Goal: Transaction & Acquisition: Purchase product/service

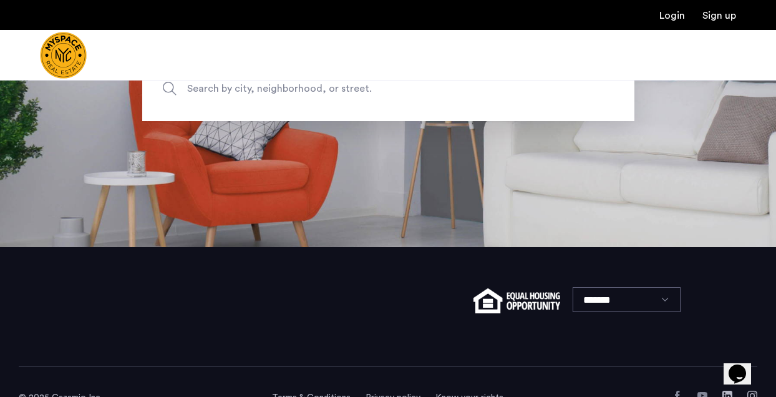
scroll to position [119, 0]
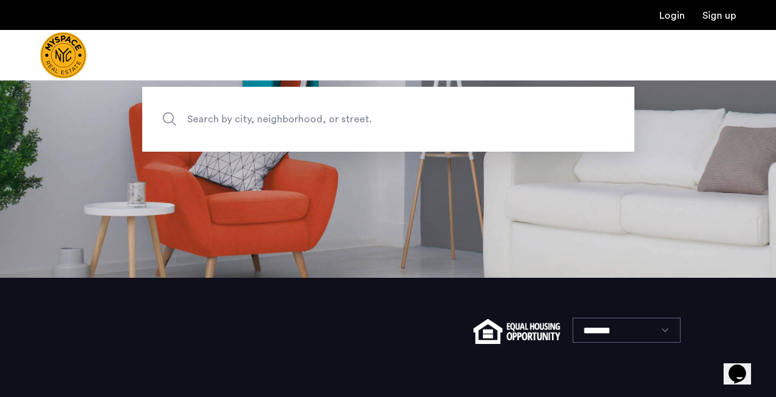
click at [275, 115] on span "Search by city, neighborhood, or street." at bounding box center [359, 119] width 344 height 17
click at [275, 115] on input "Search by city, neighborhood, or street." at bounding box center [388, 119] width 492 height 65
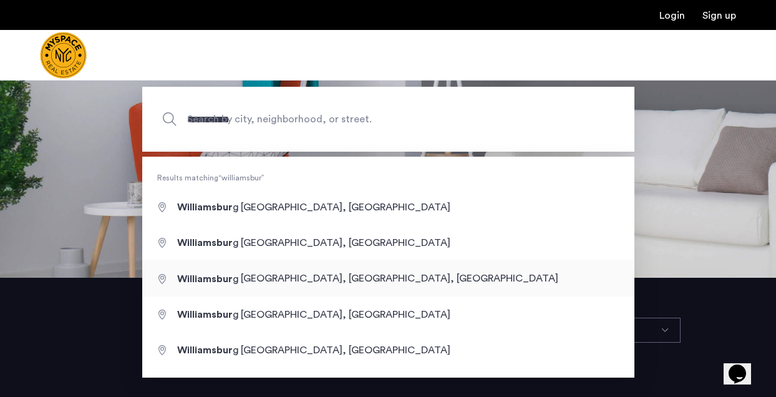
type input "**********"
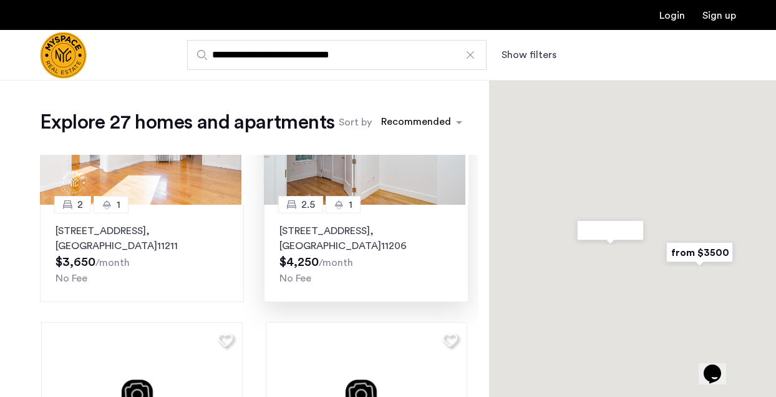
scroll to position [125, 0]
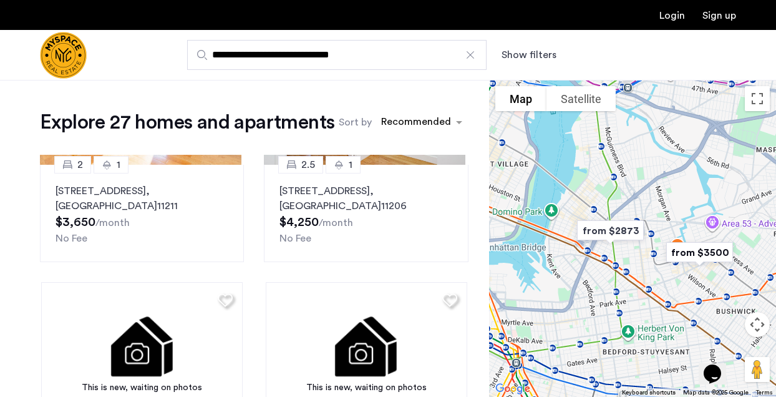
click at [610, 204] on div at bounding box center [632, 238] width 287 height 317
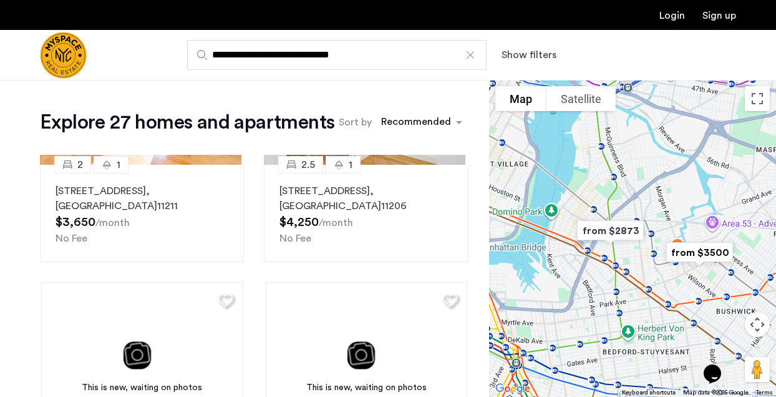
click at [603, 203] on div at bounding box center [632, 238] width 287 height 317
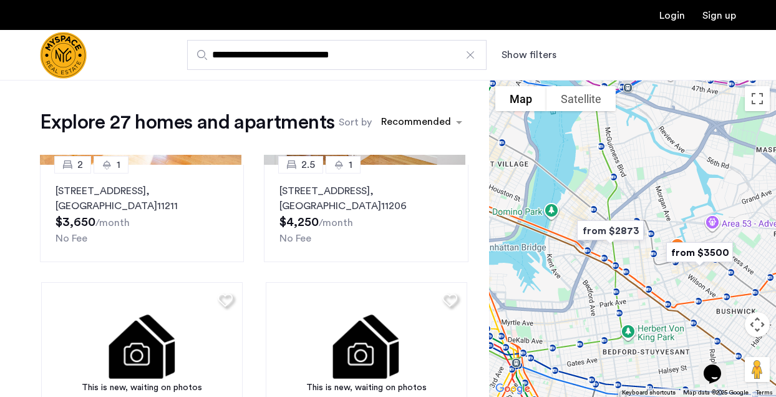
click at [588, 195] on div at bounding box center [632, 238] width 287 height 317
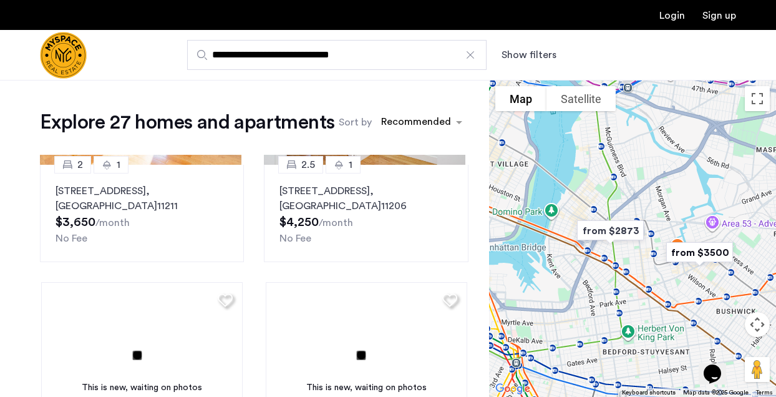
click at [588, 195] on div at bounding box center [632, 238] width 287 height 317
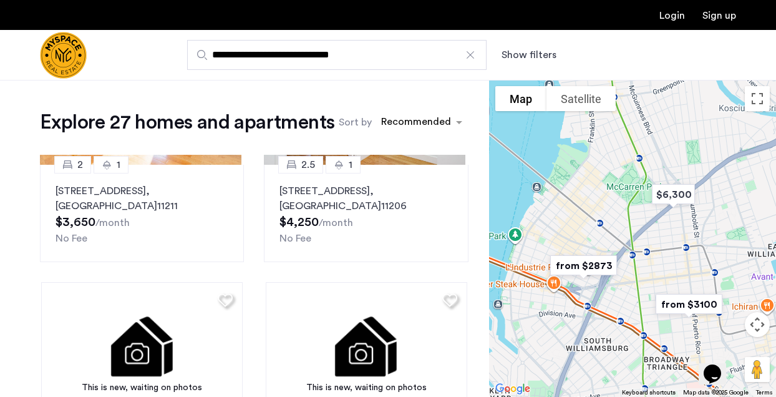
drag, startPoint x: 577, startPoint y: 204, endPoint x: 627, endPoint y: 227, distance: 55.0
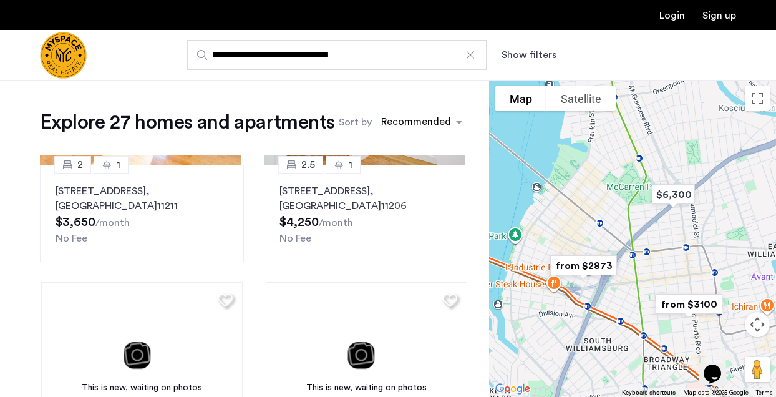
click at [627, 227] on div at bounding box center [632, 238] width 287 height 317
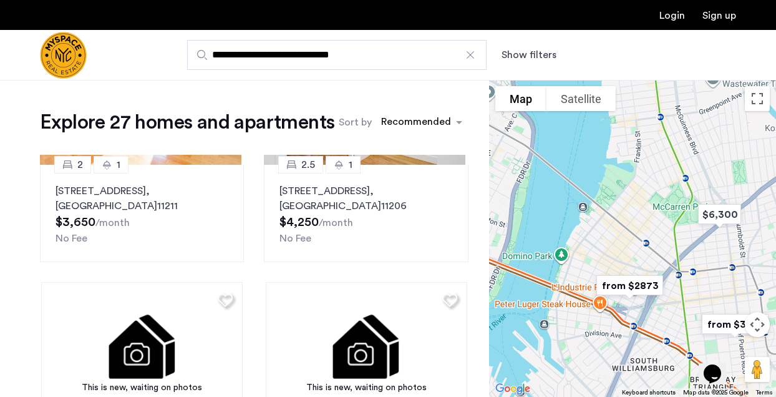
click at [627, 227] on div at bounding box center [632, 238] width 287 height 317
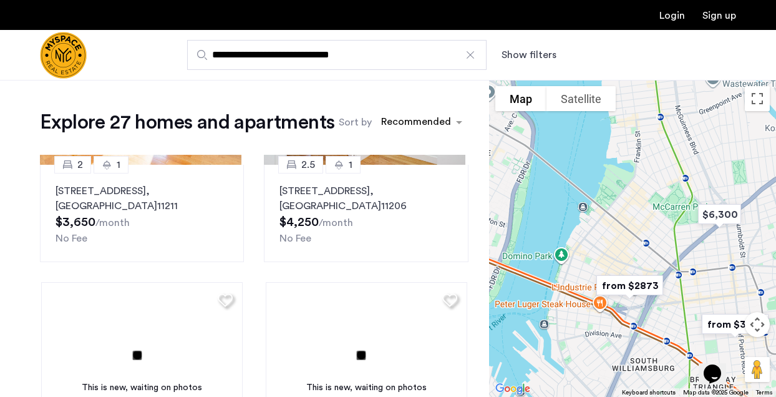
click at [627, 227] on div at bounding box center [632, 238] width 287 height 317
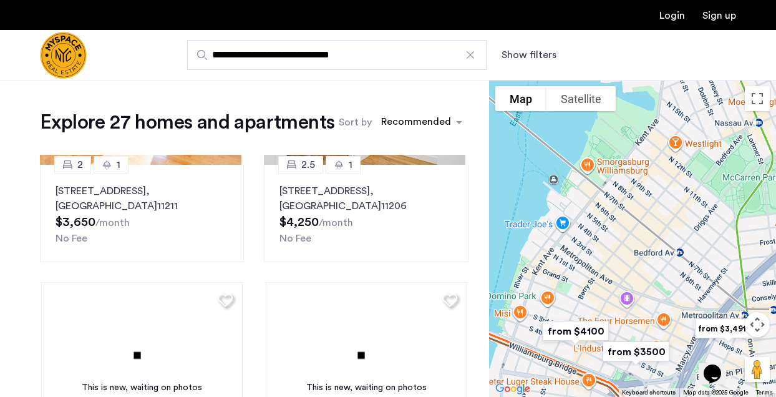
drag, startPoint x: 615, startPoint y: 224, endPoint x: 636, endPoint y: 221, distance: 20.7
click at [638, 215] on div at bounding box center [632, 238] width 287 height 317
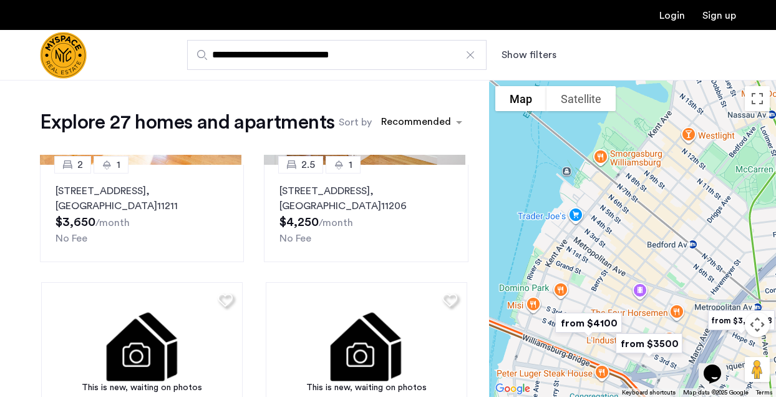
click at [600, 319] on img "from $4100" at bounding box center [588, 323] width 87 height 38
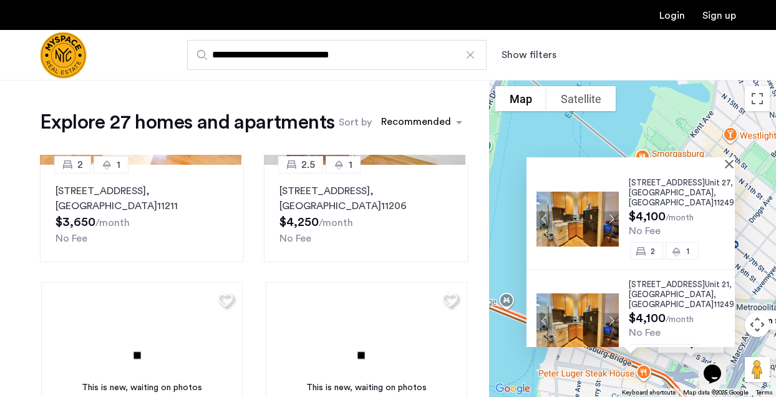
click at [740, 268] on div "[STREET_ADDRESS] $4,100 /month No Fee 2 1 [STREET_ADDRESS] $4,100 /month No Fee…" at bounding box center [632, 238] width 287 height 317
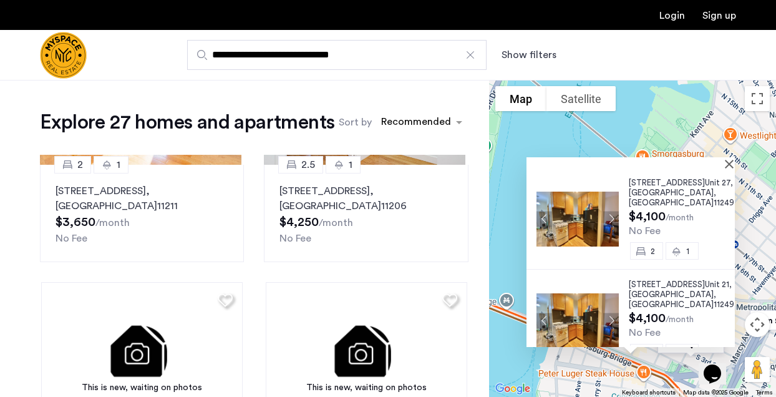
click at [725, 163] on div at bounding box center [626, 162] width 200 height 11
click at [729, 163] on button "Close" at bounding box center [731, 163] width 9 height 9
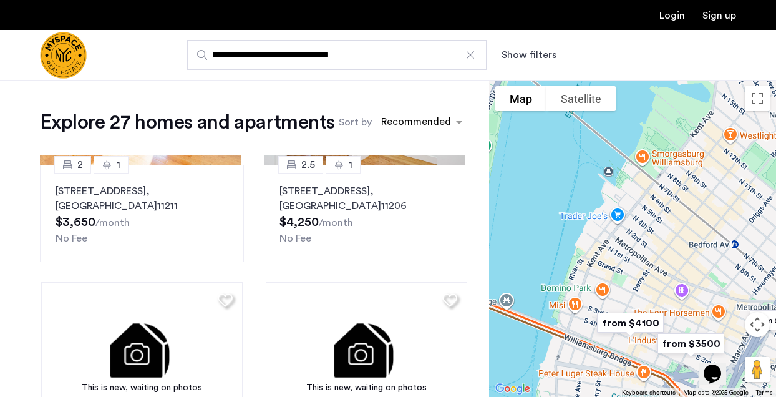
click at [699, 224] on div "To navigate, press the arrow keys." at bounding box center [632, 238] width 287 height 317
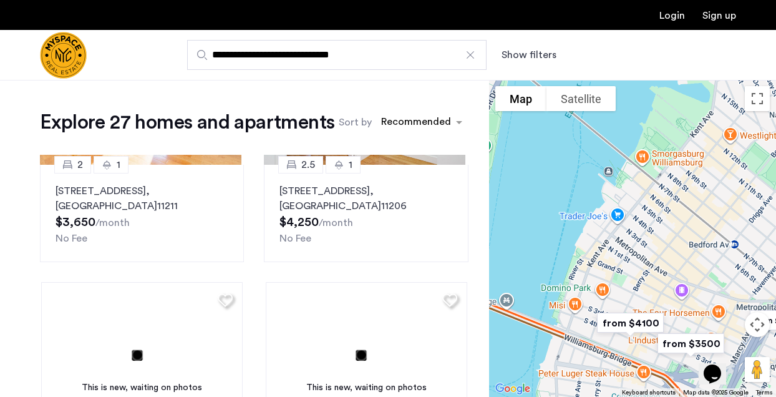
click at [699, 224] on div "To navigate, press the arrow keys." at bounding box center [632, 238] width 287 height 317
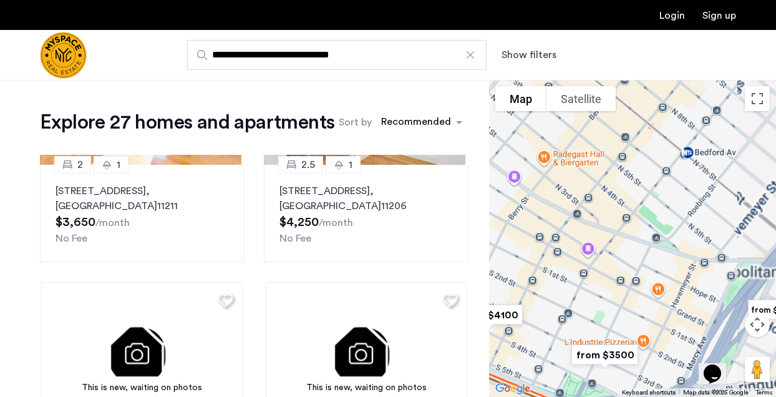
drag, startPoint x: 689, startPoint y: 221, endPoint x: 601, endPoint y: 90, distance: 157.8
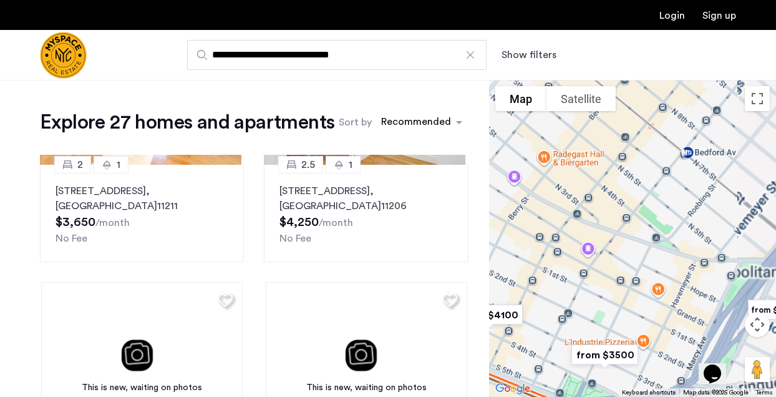
click at [601, 90] on div "$6,300 $7,000 $4,700 from $3500 from $3400 from $3100 from $3,491.08 from $2873…" at bounding box center [632, 238] width 287 height 317
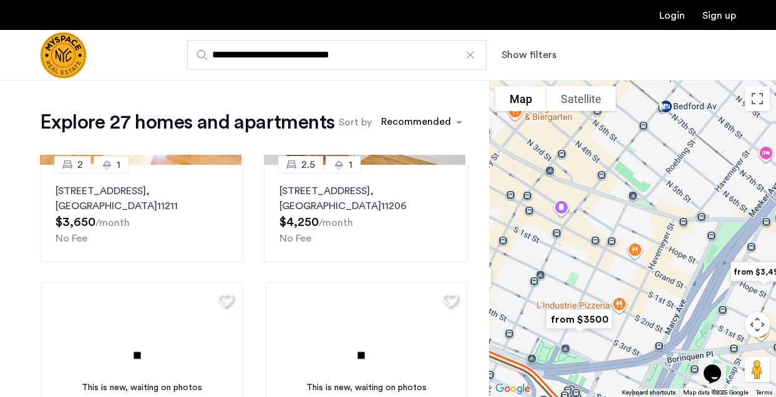
click at [574, 318] on img "from $3500" at bounding box center [579, 319] width 87 height 38
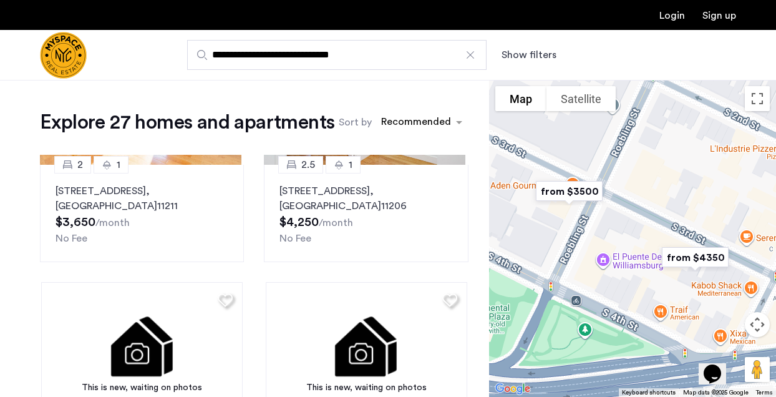
click at [717, 263] on img "from $4350" at bounding box center [695, 257] width 87 height 38
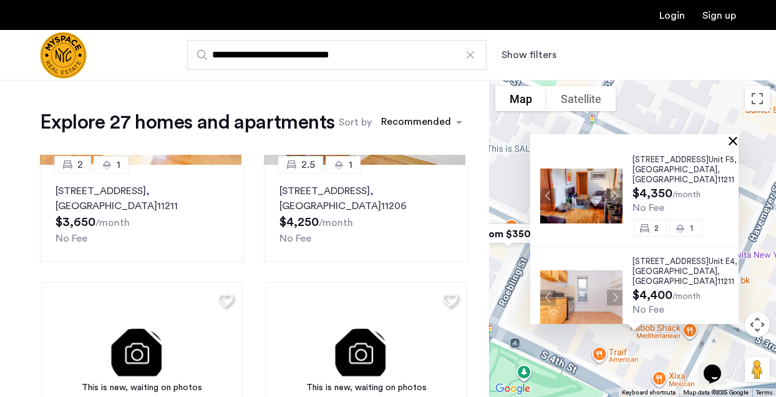
click at [734, 140] on button "Close" at bounding box center [735, 140] width 9 height 9
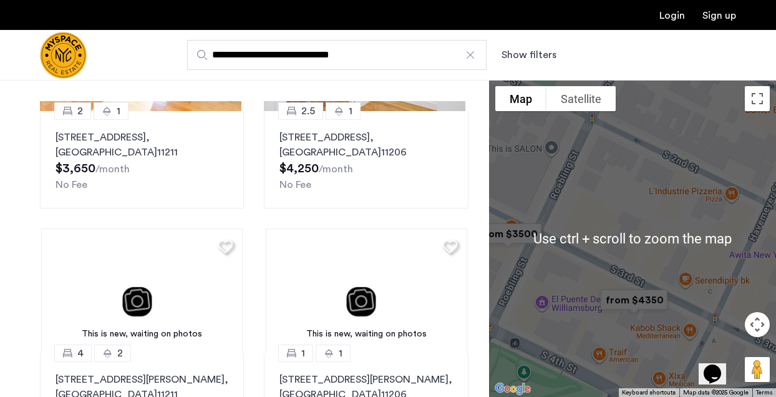
scroll to position [0, 0]
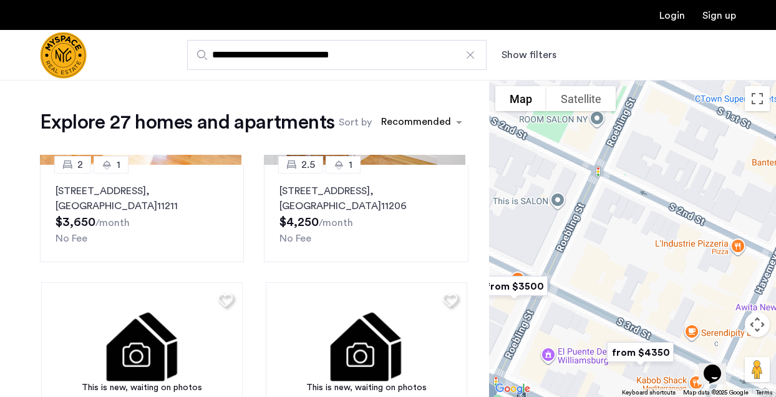
drag, startPoint x: 653, startPoint y: 265, endPoint x: 615, endPoint y: 298, distance: 50.4
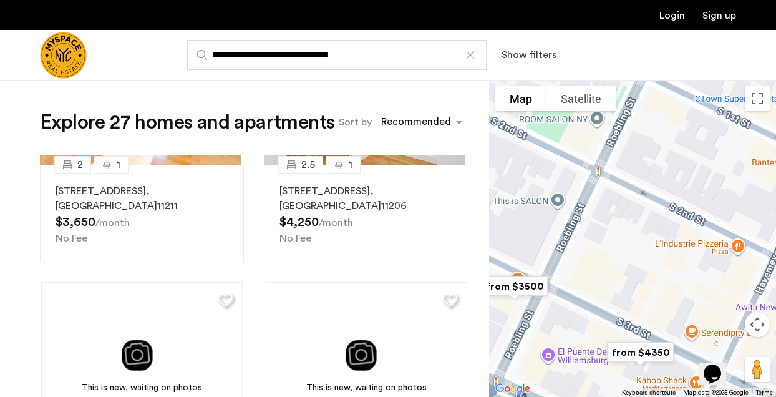
click at [642, 318] on div at bounding box center [632, 238] width 287 height 317
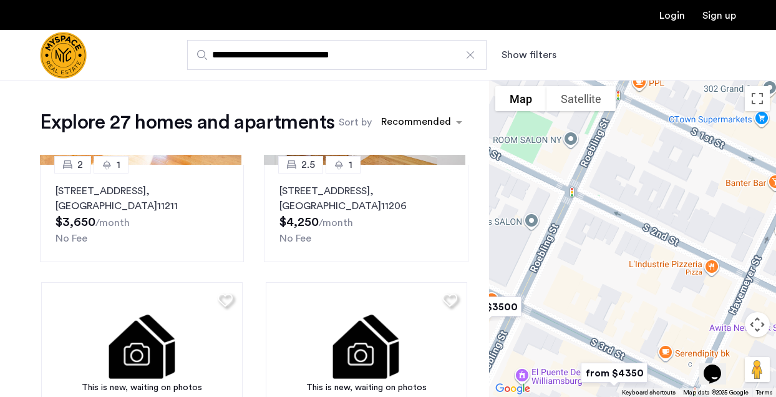
drag, startPoint x: 628, startPoint y: 221, endPoint x: 633, endPoint y: 248, distance: 27.4
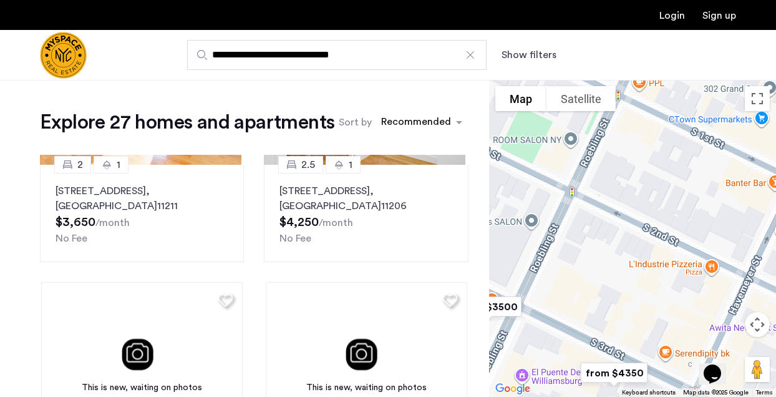
click at [633, 248] on div at bounding box center [632, 238] width 287 height 317
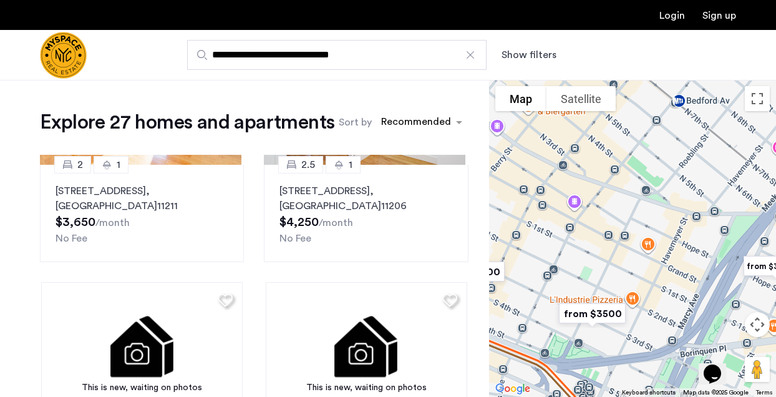
drag, startPoint x: 603, startPoint y: 210, endPoint x: 607, endPoint y: 266, distance: 56.9
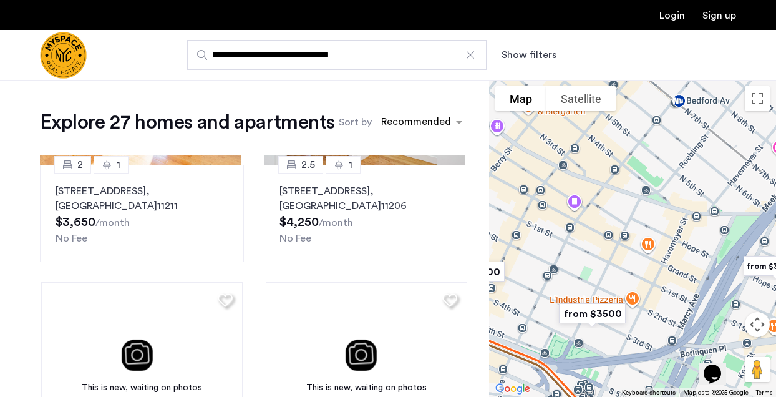
click at [607, 266] on div at bounding box center [632, 238] width 287 height 317
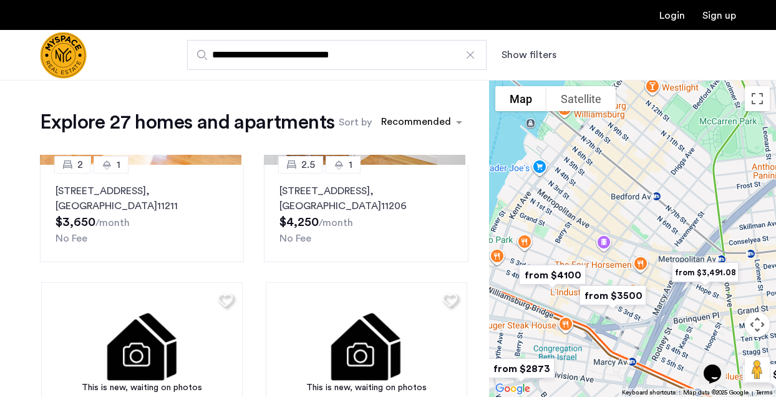
drag, startPoint x: 608, startPoint y: 209, endPoint x: 622, endPoint y: 229, distance: 24.6
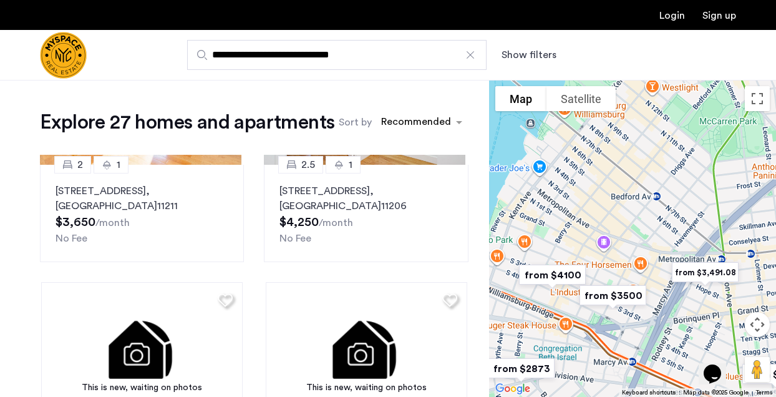
click at [622, 229] on div at bounding box center [632, 238] width 287 height 317
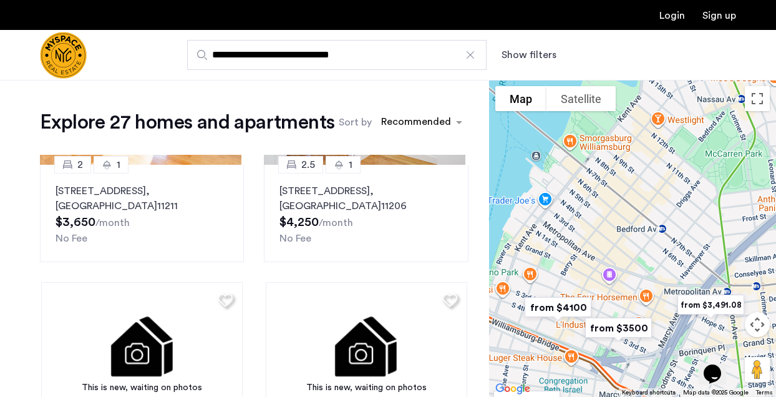
drag, startPoint x: 615, startPoint y: 205, endPoint x: 622, endPoint y: 242, distance: 37.4
click at [622, 242] on div at bounding box center [632, 238] width 287 height 317
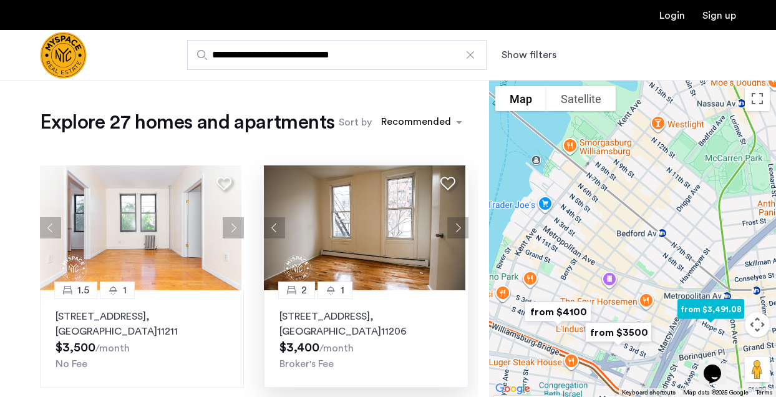
scroll to position [998, 0]
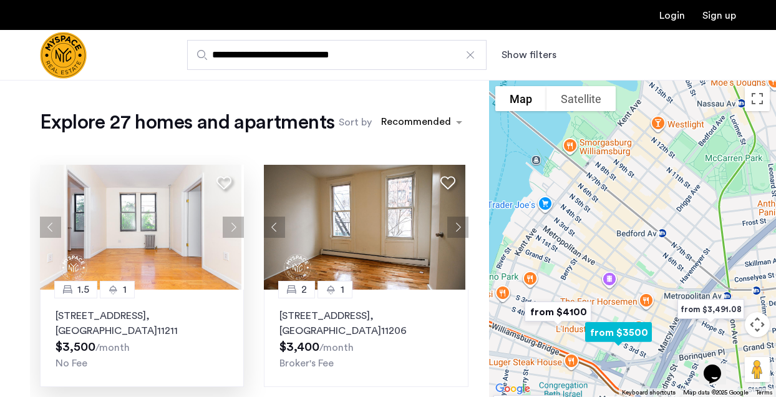
click at [223, 229] on button "Next apartment" at bounding box center [233, 226] width 21 height 21
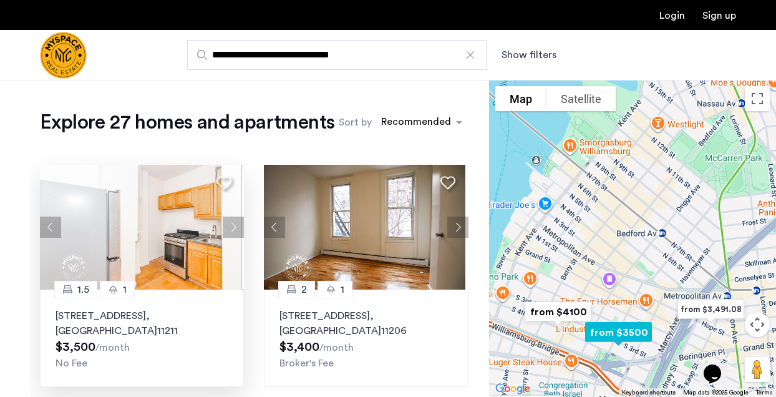
click at [227, 224] on button "Next apartment" at bounding box center [233, 226] width 21 height 21
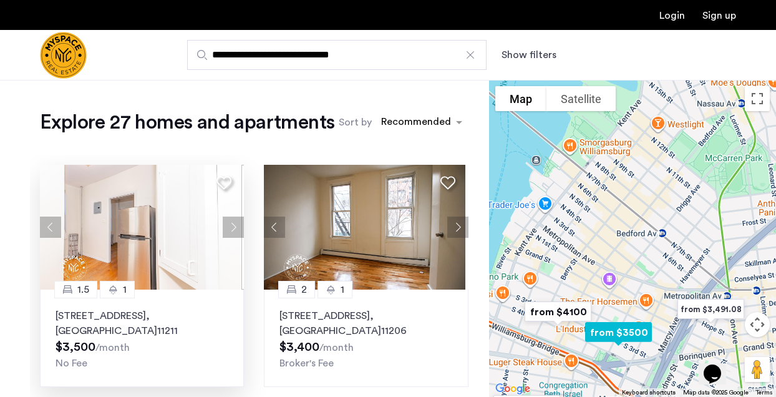
click at [227, 224] on button "Next apartment" at bounding box center [233, 226] width 21 height 21
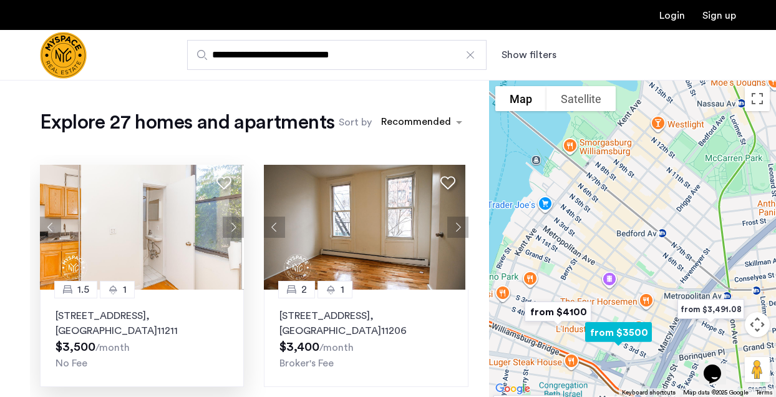
click at [227, 224] on button "Next apartment" at bounding box center [233, 226] width 21 height 21
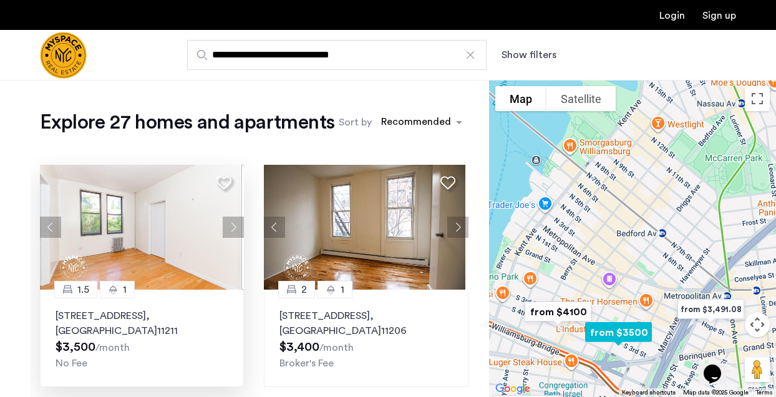
click at [227, 224] on button "Next apartment" at bounding box center [233, 226] width 21 height 21
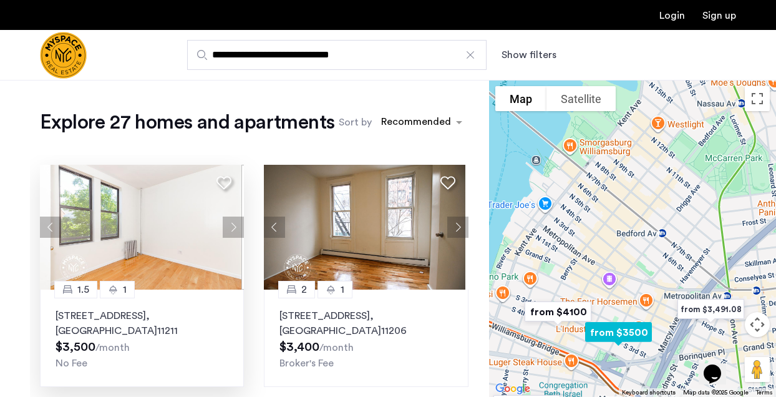
click at [227, 224] on button "Next apartment" at bounding box center [233, 226] width 21 height 21
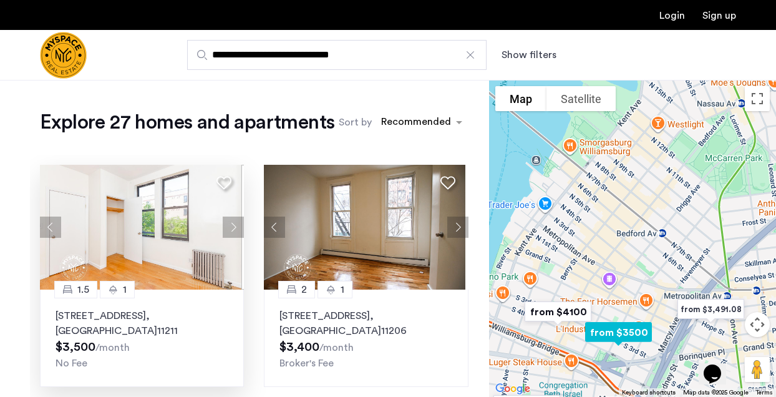
click at [227, 224] on button "Next apartment" at bounding box center [233, 226] width 21 height 21
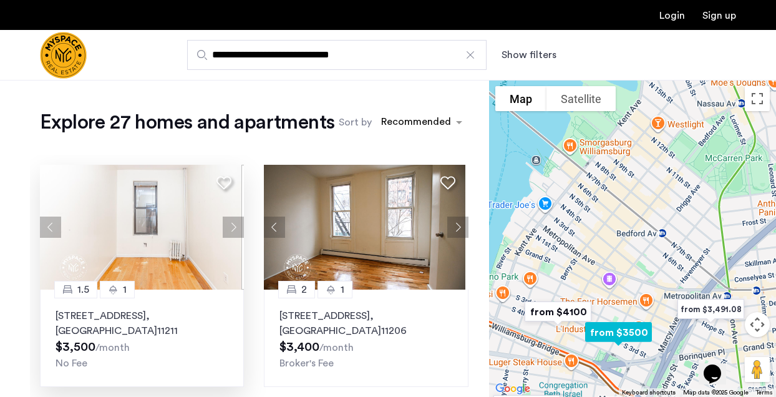
click at [227, 224] on button "Next apartment" at bounding box center [233, 226] width 21 height 21
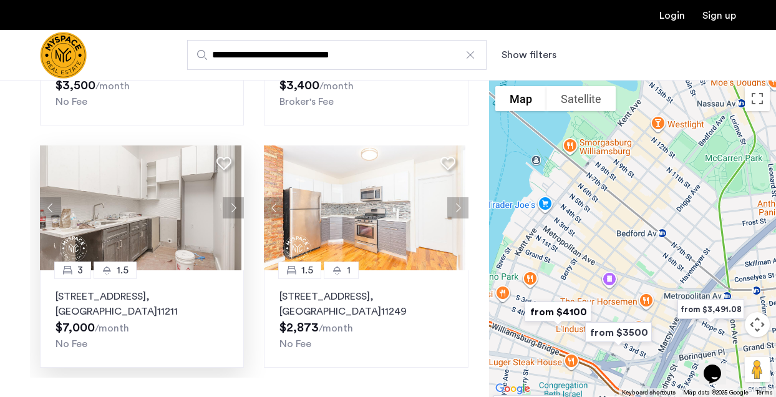
scroll to position [312, 0]
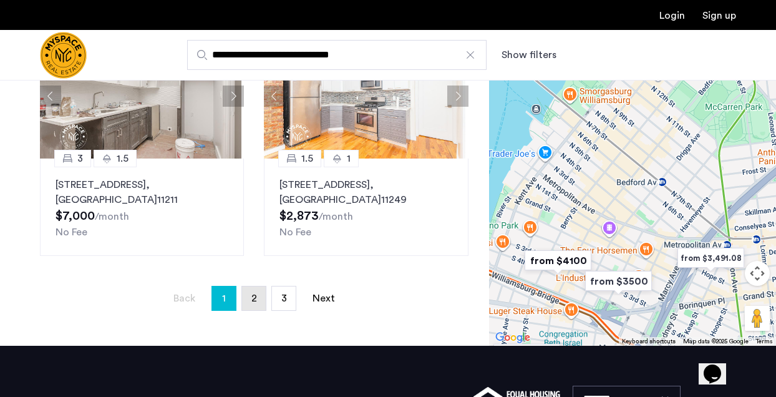
click at [261, 296] on link "page 2" at bounding box center [254, 298] width 24 height 24
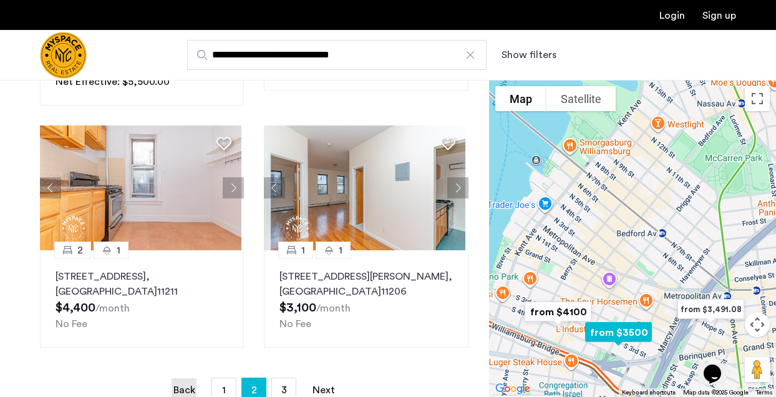
scroll to position [312, 0]
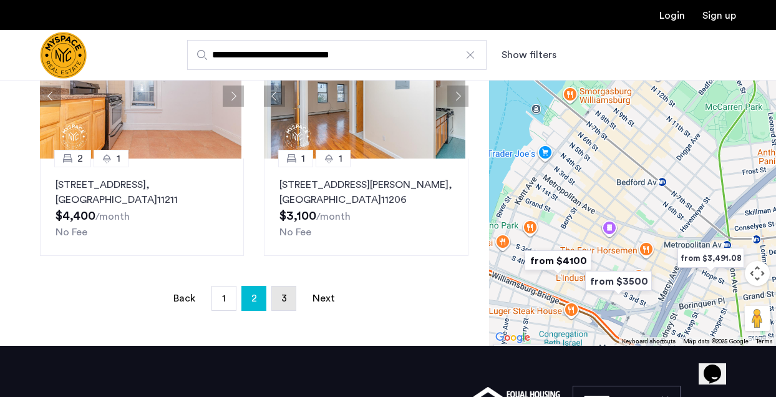
click at [292, 293] on link "page 3" at bounding box center [284, 298] width 24 height 24
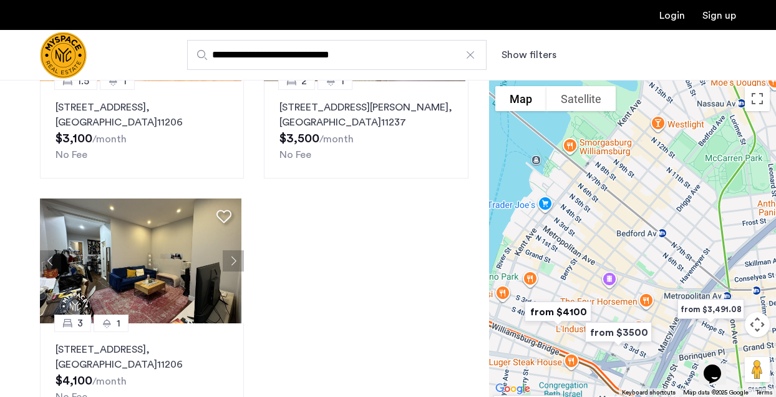
scroll to position [250, 0]
